Goal: Navigation & Orientation: Find specific page/section

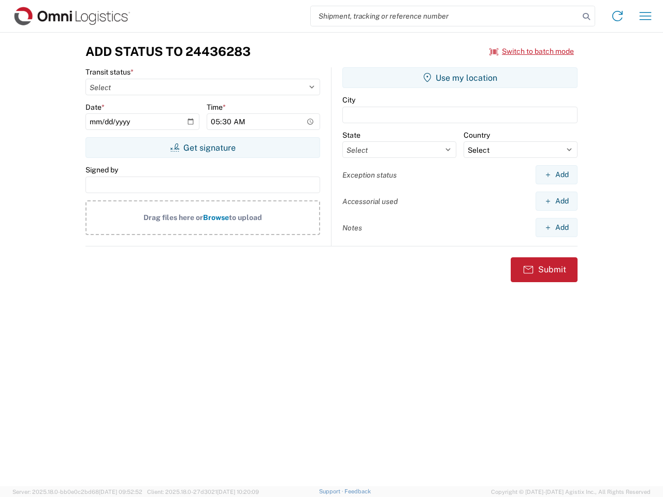
click at [445, 16] on input "search" at bounding box center [445, 16] width 268 height 20
click at [586, 17] on icon at bounding box center [586, 16] width 14 height 14
click at [617, 16] on icon at bounding box center [617, 16] width 17 height 17
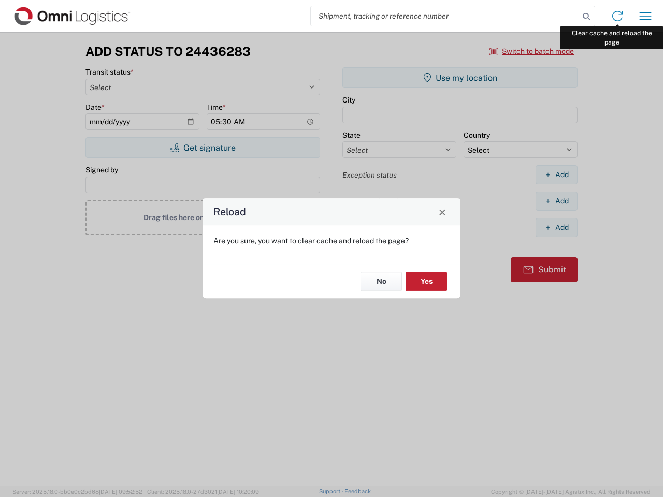
click at [645, 16] on div "Reload Are you sure, you want to clear cache and reload the page? No Yes" at bounding box center [331, 248] width 663 height 497
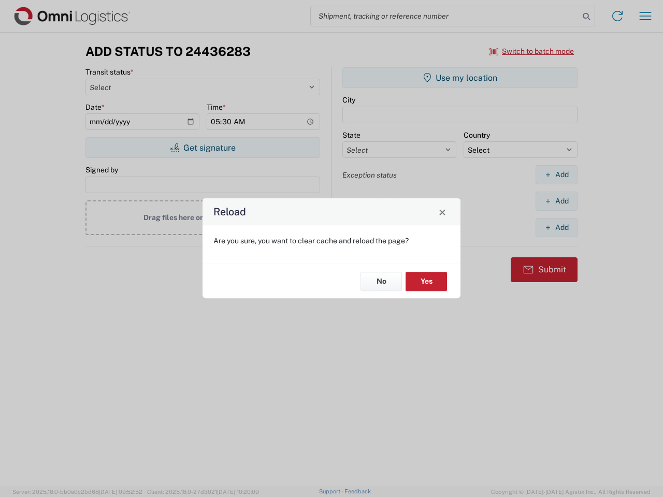
click at [532, 51] on div "Reload Are you sure, you want to clear cache and reload the page? No Yes" at bounding box center [331, 248] width 663 height 497
click at [202, 148] on div "Reload Are you sure, you want to clear cache and reload the page? No Yes" at bounding box center [331, 248] width 663 height 497
click at [460, 78] on div "Reload Are you sure, you want to clear cache and reload the page? No Yes" at bounding box center [331, 248] width 663 height 497
click at [556, 174] on div "Reload Are you sure, you want to clear cache and reload the page? No Yes" at bounding box center [331, 248] width 663 height 497
click at [556, 201] on div "Reload Are you sure, you want to clear cache and reload the page? No Yes" at bounding box center [331, 248] width 663 height 497
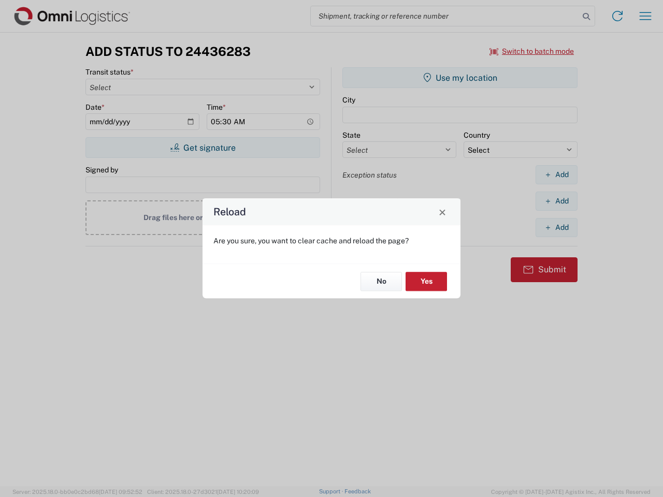
click at [556, 227] on div "Reload Are you sure, you want to clear cache and reload the page? No Yes" at bounding box center [331, 248] width 663 height 497
